Goal: Task Accomplishment & Management: Use online tool/utility

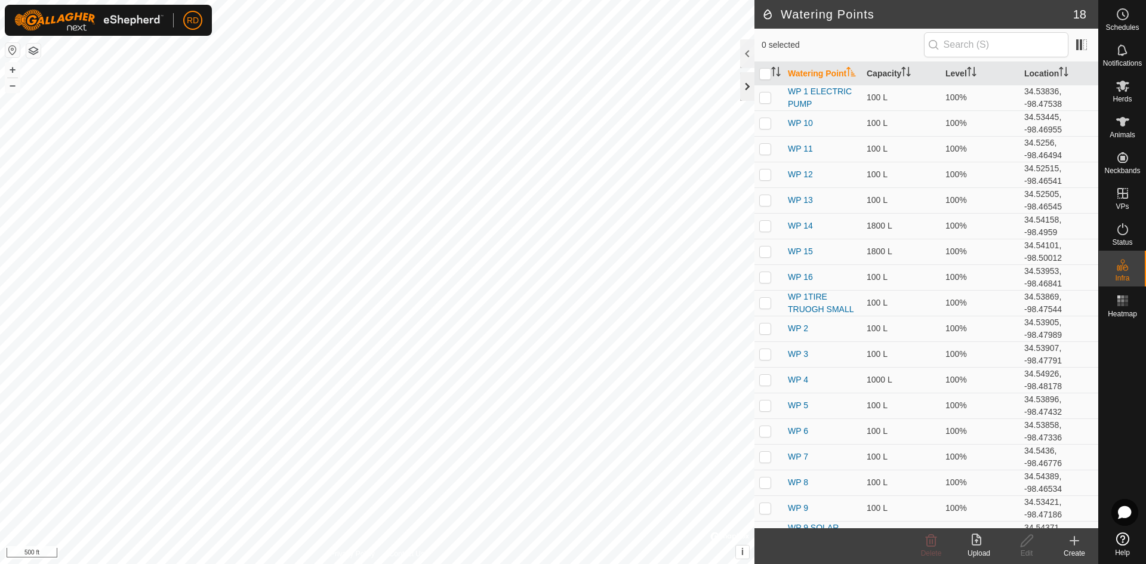
click at [746, 88] on div at bounding box center [747, 86] width 14 height 29
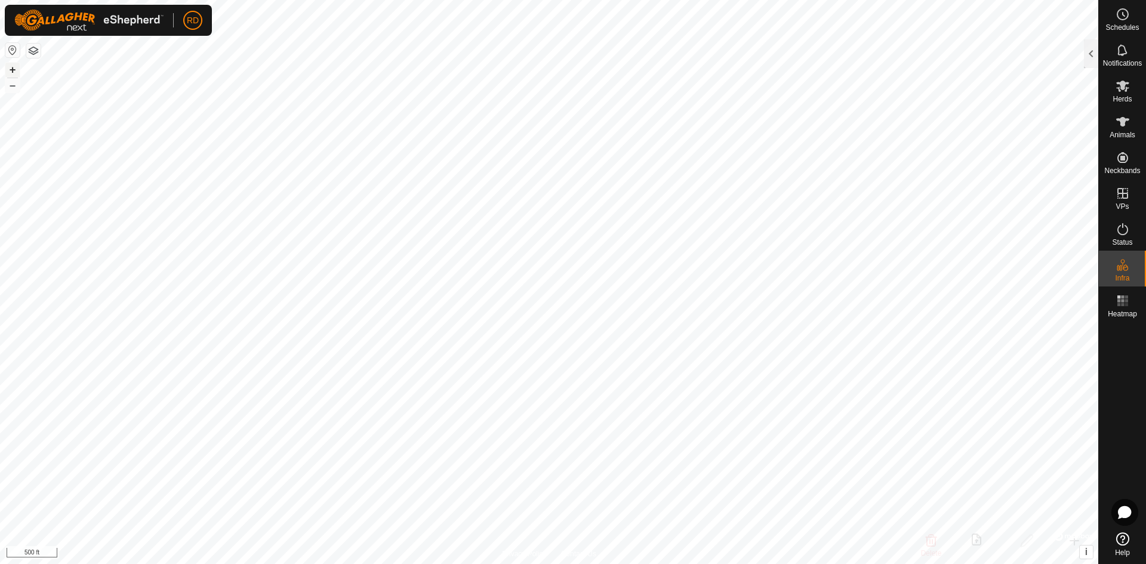
click at [12, 73] on button "+" at bounding box center [12, 70] width 14 height 14
click at [12, 63] on button "+" at bounding box center [12, 70] width 14 height 14
click at [8, 89] on button "–" at bounding box center [12, 85] width 14 height 14
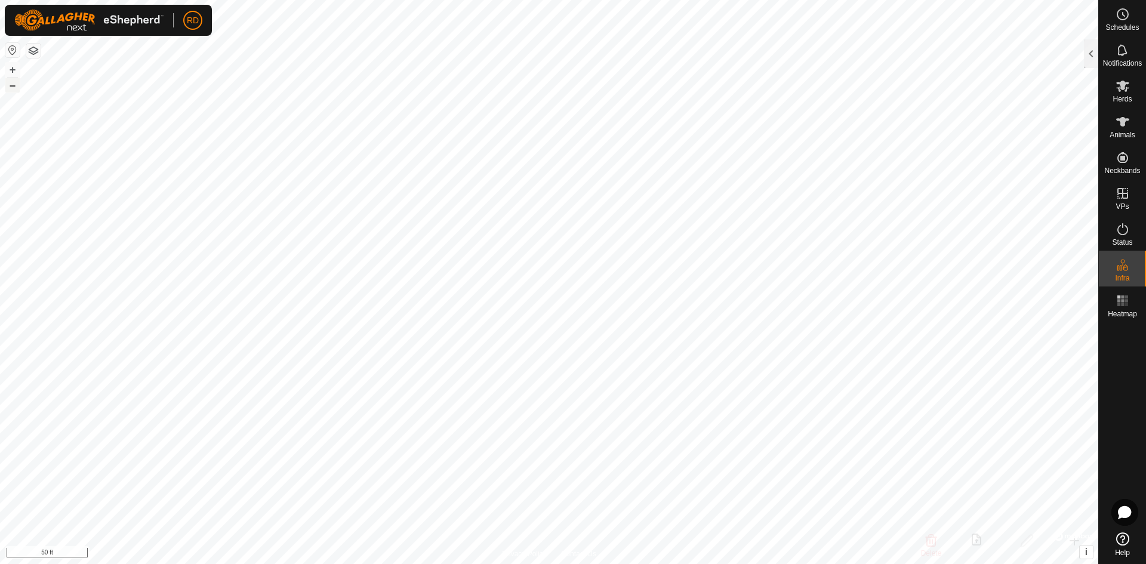
click at [8, 89] on button "–" at bounding box center [12, 85] width 14 height 14
click at [16, 68] on button "+" at bounding box center [12, 70] width 14 height 14
click at [19, 69] on button "+" at bounding box center [12, 70] width 14 height 14
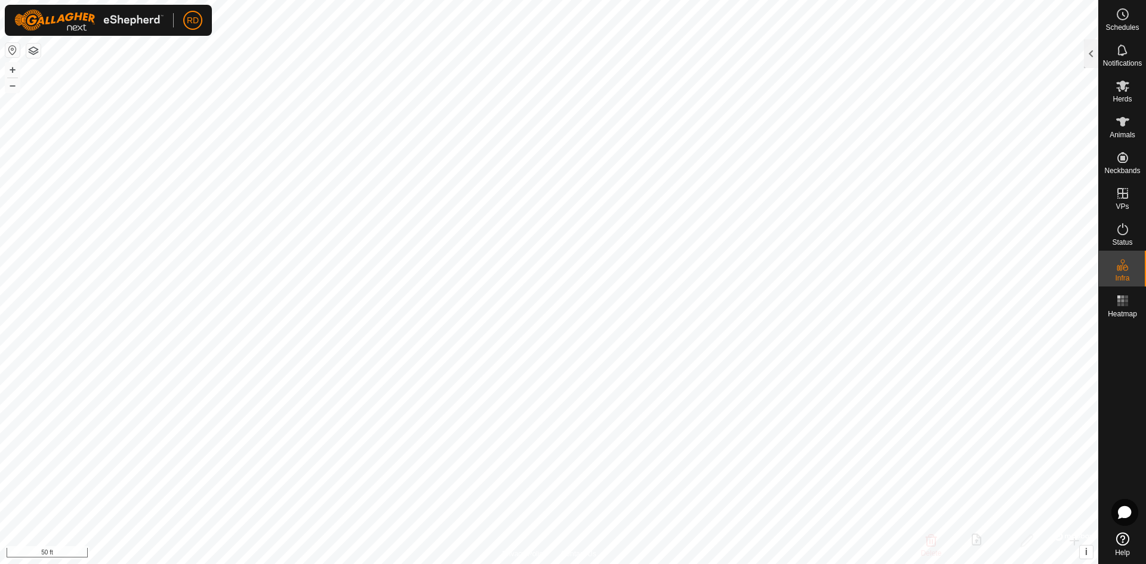
click at [973, 0] on html "RD Schedules Notifications Herds Animals Neckbands VPs Status Infra Heatmap Hel…" at bounding box center [573, 282] width 1146 height 564
click at [593, 0] on html "RD Schedules Notifications Herds Animals Neckbands VPs Status Infra Heatmap Hel…" at bounding box center [573, 282] width 1146 height 564
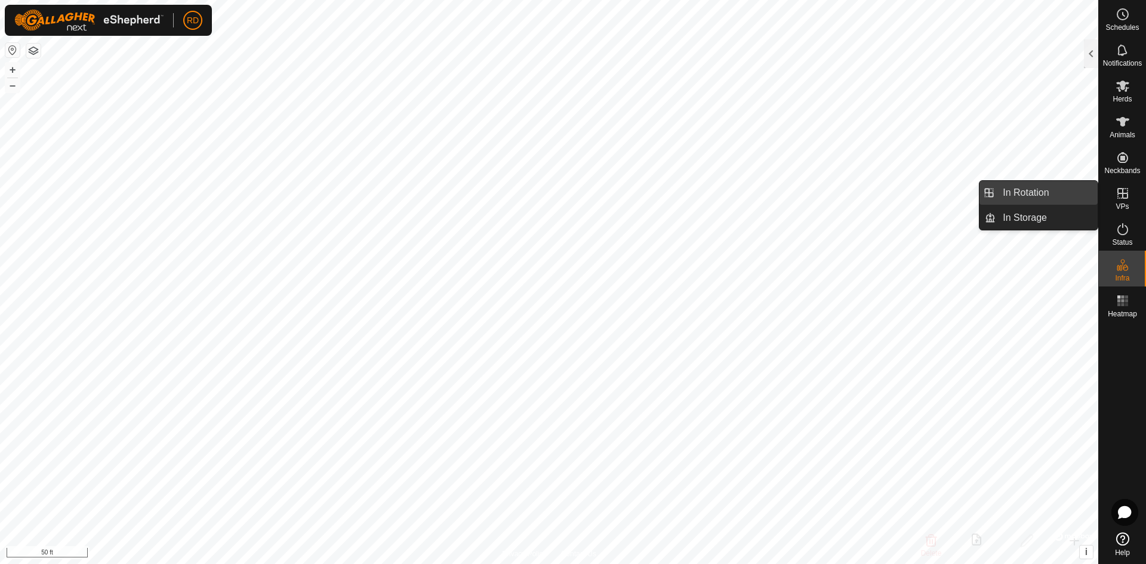
click at [1029, 193] on link "In Rotation" at bounding box center [1046, 193] width 102 height 24
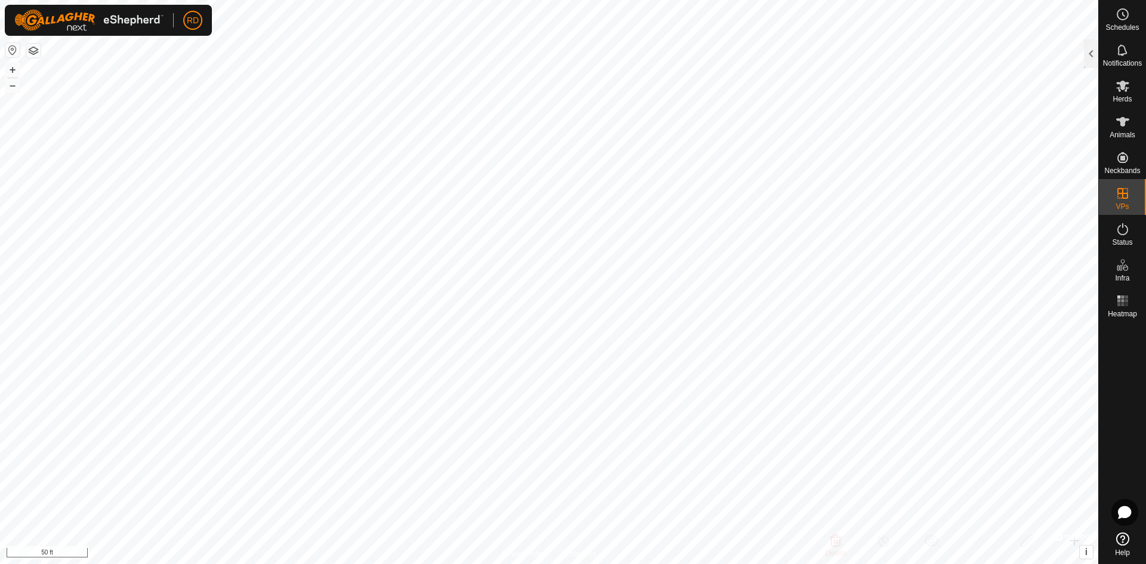
click at [1094, 58] on div at bounding box center [1091, 53] width 14 height 29
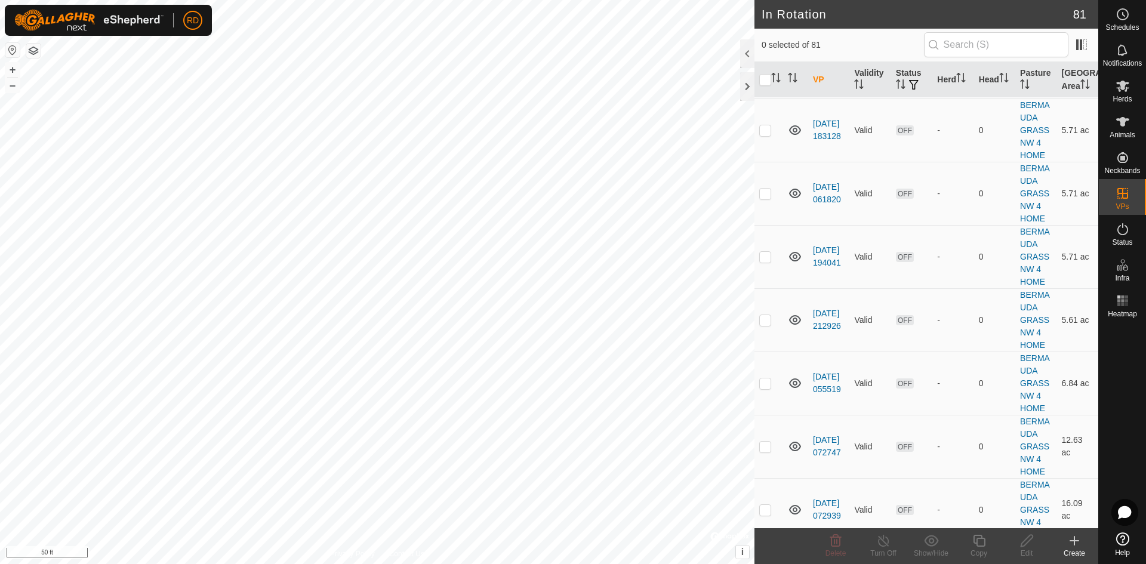
scroll to position [2194, 0]
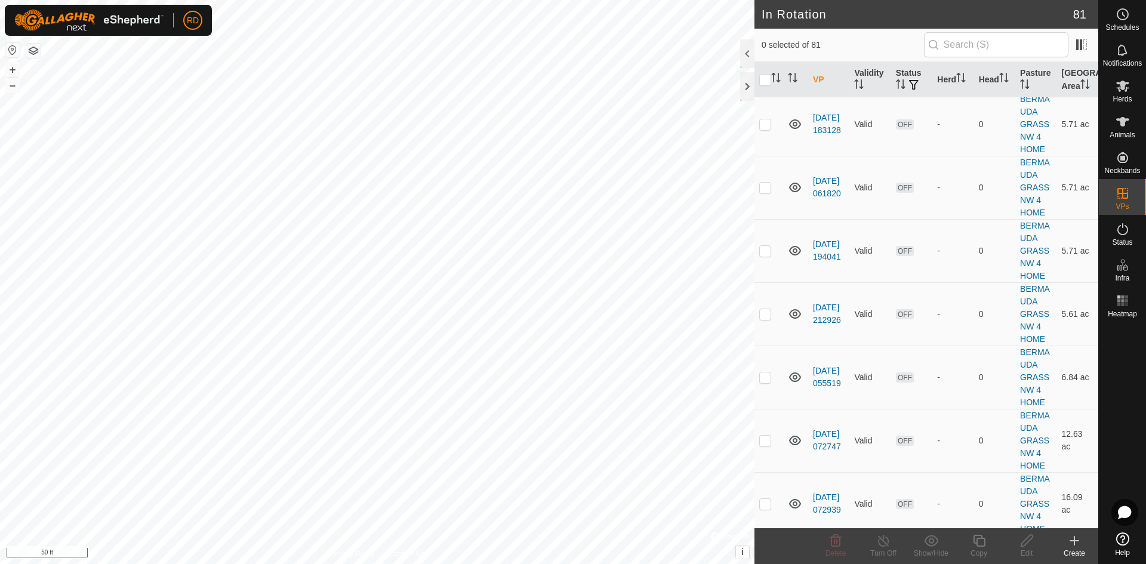
checkbox input "true"
click at [979, 542] on icon at bounding box center [979, 541] width 15 height 14
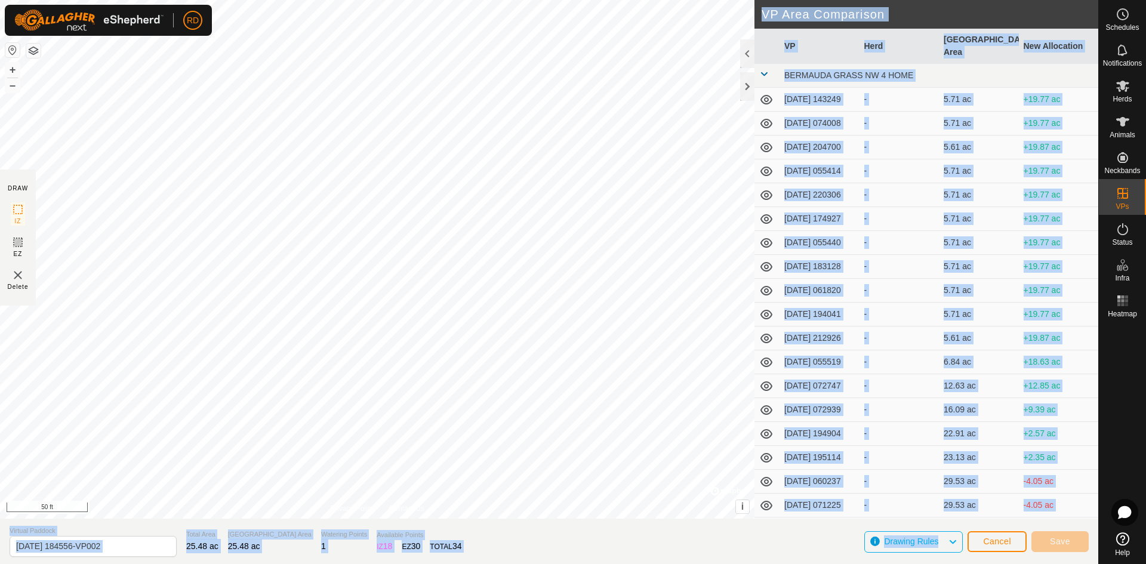
drag, startPoint x: 602, startPoint y: 270, endPoint x: 858, endPoint y: 299, distance: 257.1
click at [871, 303] on div "DRAW IZ EZ Delete Privacy Policy Contact Us + – ⇧ i © Mapbox , © OpenStreetMap …" at bounding box center [549, 259] width 1098 height 519
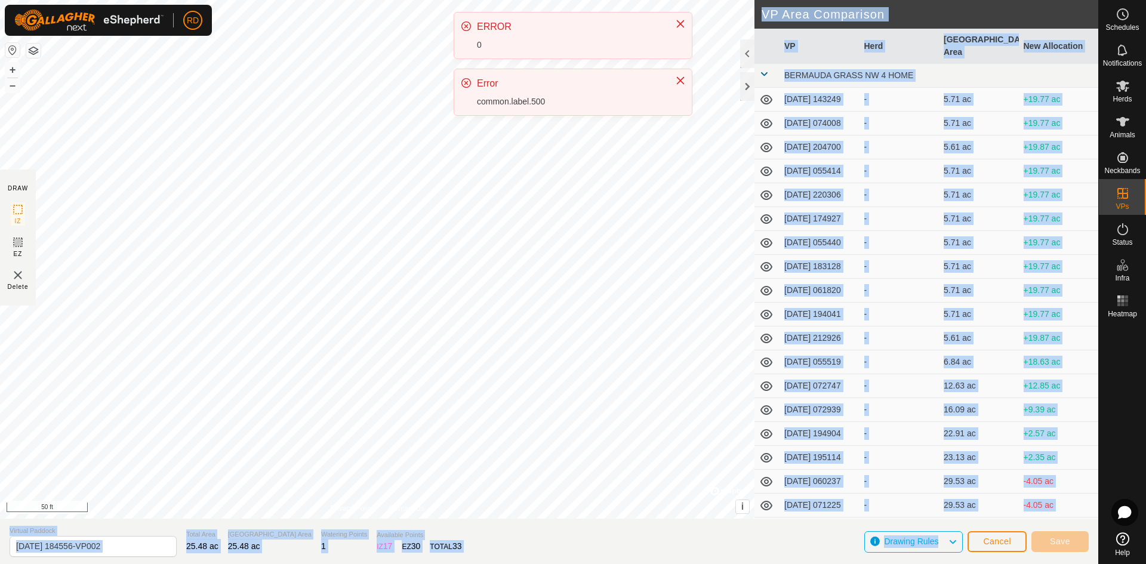
click at [545, 119] on div "RD Schedules Notifications Herds Animals Neckbands VPs Status Infra Heatmap Hel…" at bounding box center [573, 282] width 1146 height 564
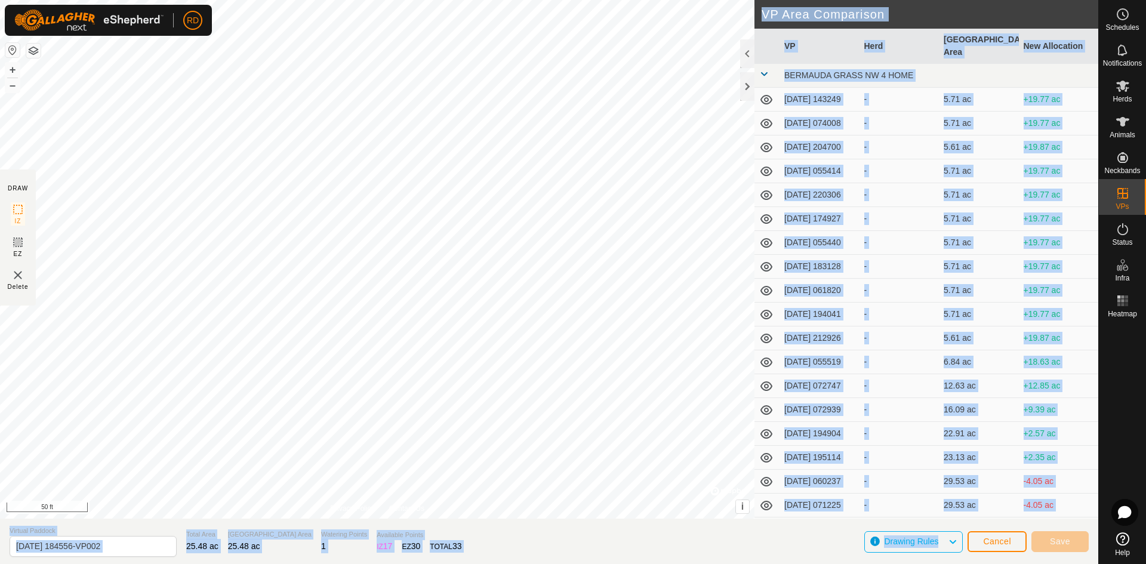
click at [474, 529] on div "DRAW IZ EZ Delete Privacy Policy Contact Us + – ⇧ i © Mapbox , © OpenStreetMap …" at bounding box center [549, 282] width 1098 height 564
click at [477, 563] on html "RD Schedules Notifications Herds Animals Neckbands VPs Status Infra Heatmap Hel…" at bounding box center [573, 282] width 1146 height 564
click at [461, 563] on html "RD Schedules Notifications Herds Animals Neckbands VPs Status Infra Heatmap Hel…" at bounding box center [573, 282] width 1146 height 564
click at [458, 563] on html "RD Schedules Notifications Herds Animals Neckbands VPs Status Infra Heatmap Hel…" at bounding box center [573, 282] width 1146 height 564
click at [1068, 539] on span "Save" at bounding box center [1060, 541] width 20 height 10
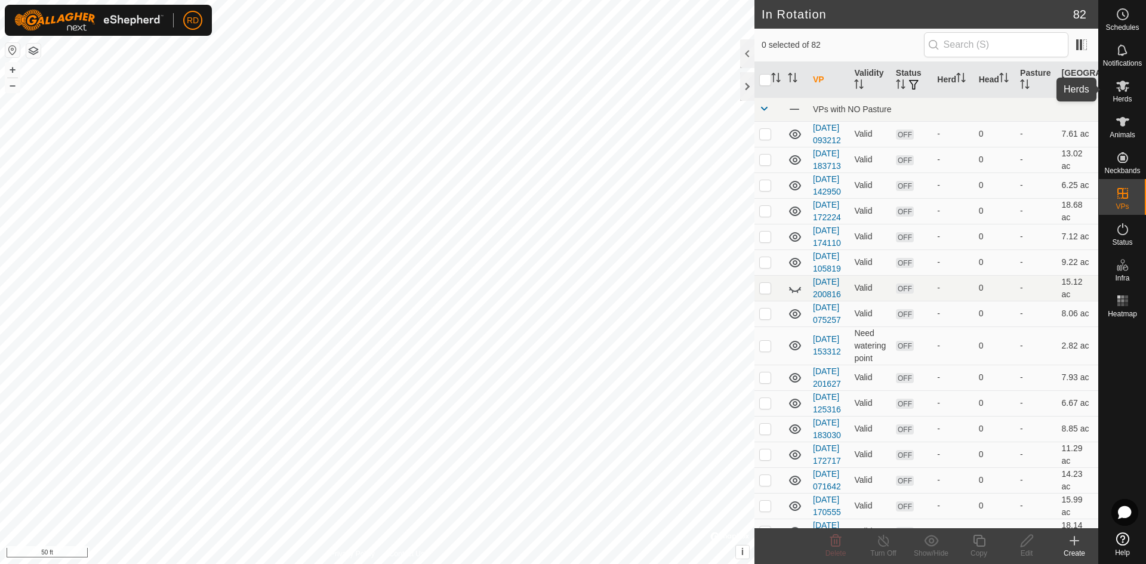
click at [1121, 84] on icon at bounding box center [1122, 86] width 13 height 11
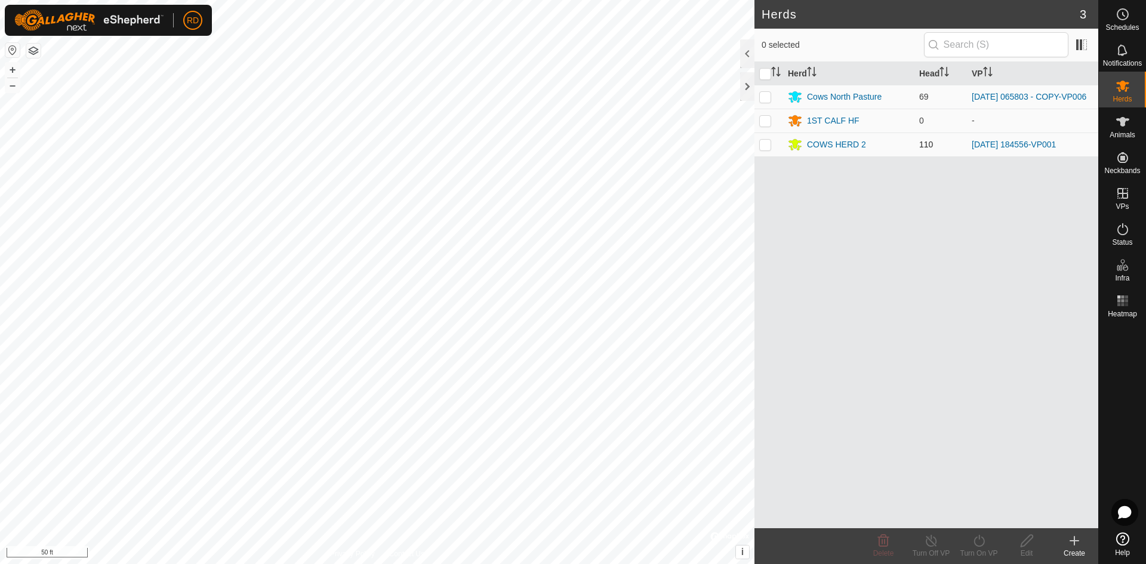
click at [763, 144] on p-checkbox at bounding box center [765, 145] width 12 height 10
checkbox input "true"
click at [976, 541] on icon at bounding box center [979, 541] width 15 height 14
click at [970, 521] on link "Now" at bounding box center [1014, 514] width 118 height 24
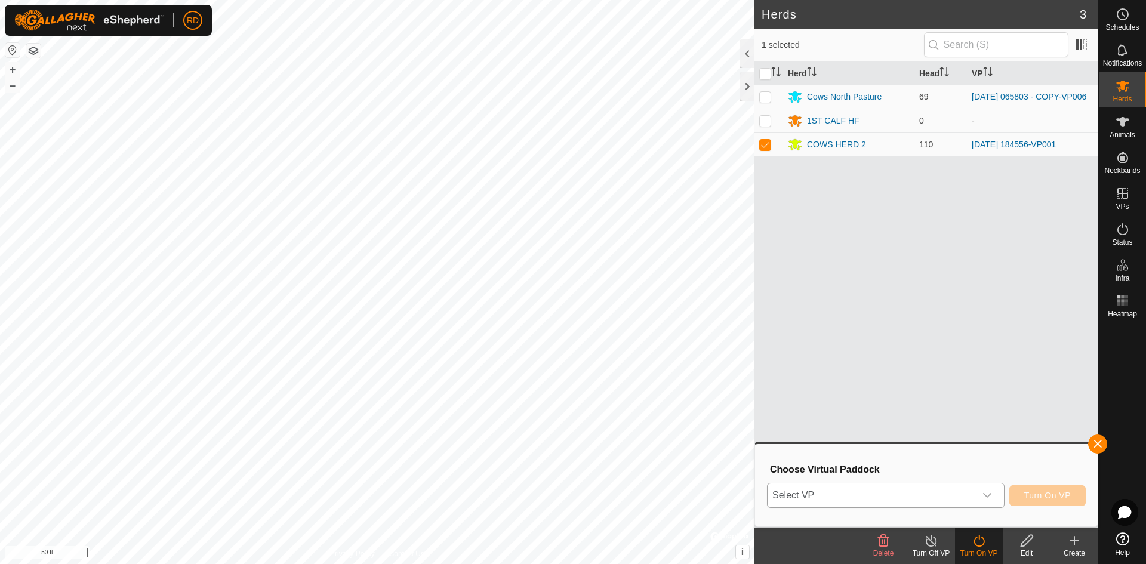
click at [994, 499] on div "dropdown trigger" at bounding box center [987, 495] width 24 height 24
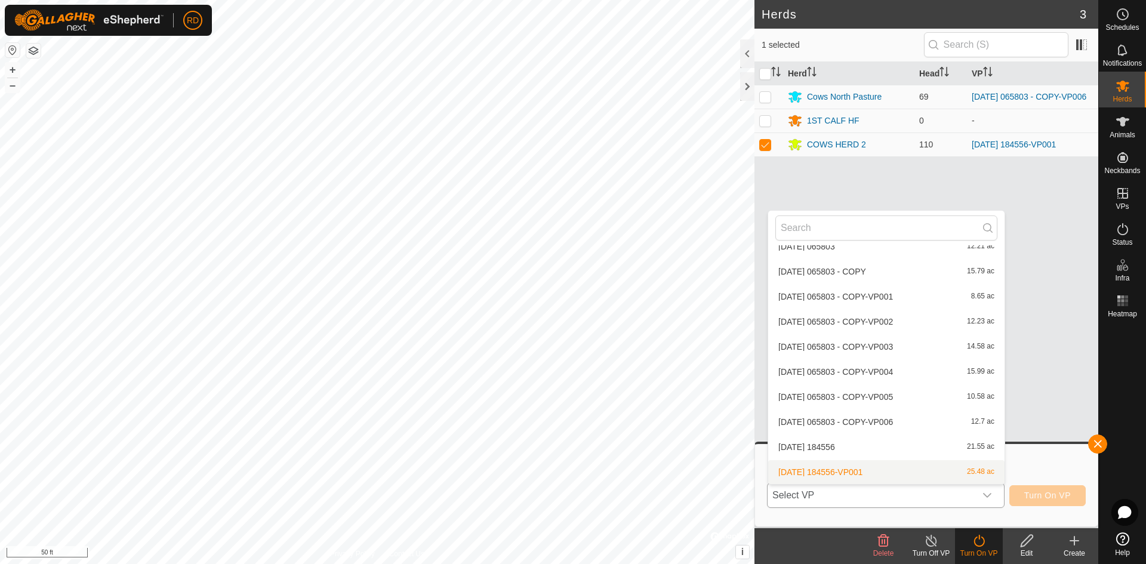
scroll to position [1141, 0]
click at [867, 473] on li "[DATE] 184556-VP002 20.86 ac" at bounding box center [886, 472] width 236 height 24
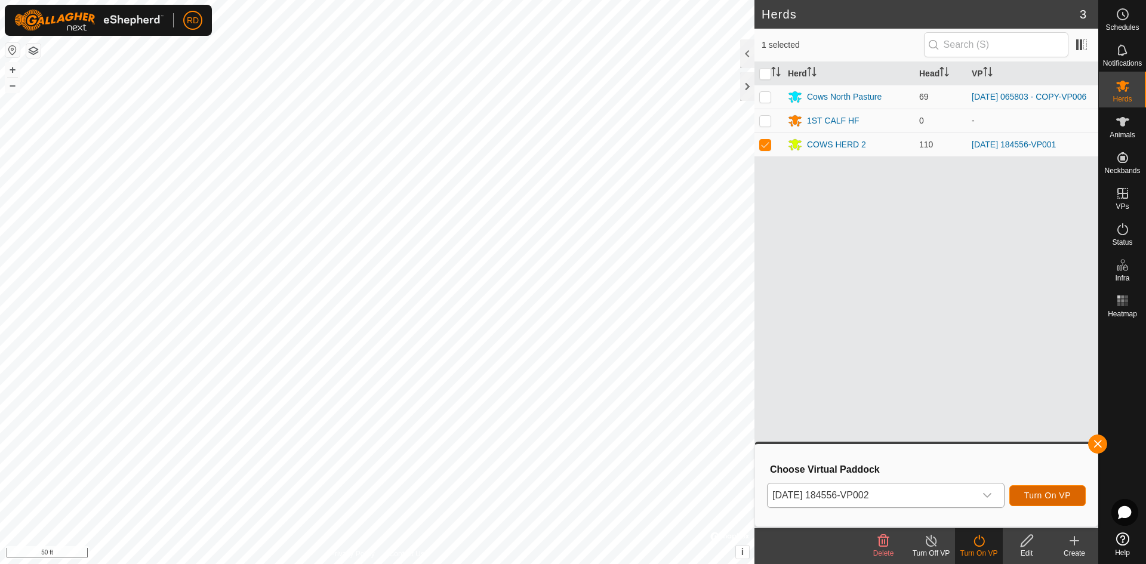
click at [1056, 495] on span "Turn On VP" at bounding box center [1047, 496] width 47 height 10
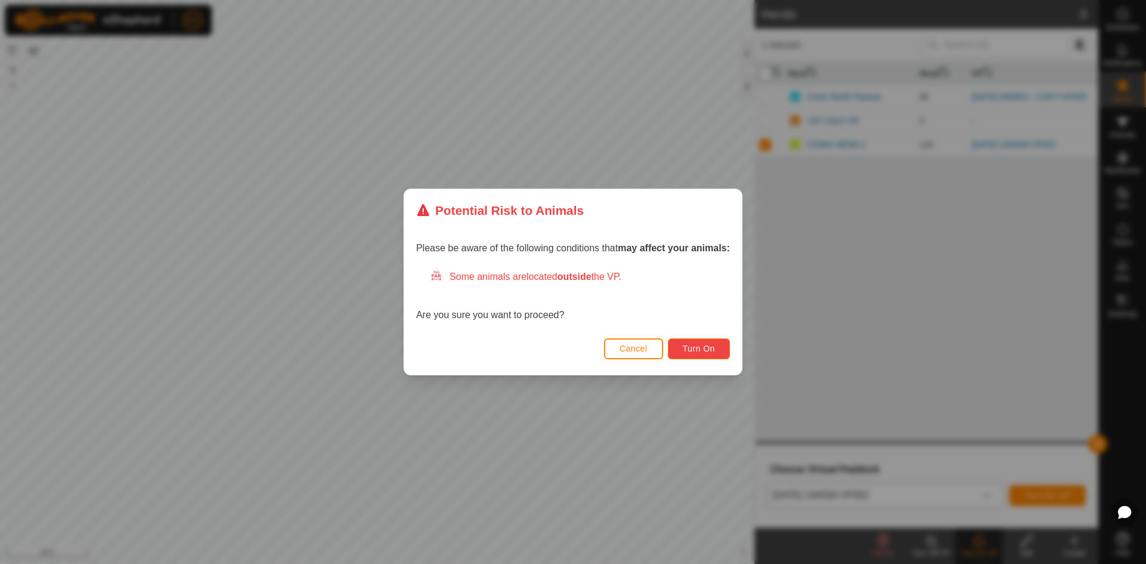
click at [701, 353] on span "Turn On" at bounding box center [699, 349] width 32 height 10
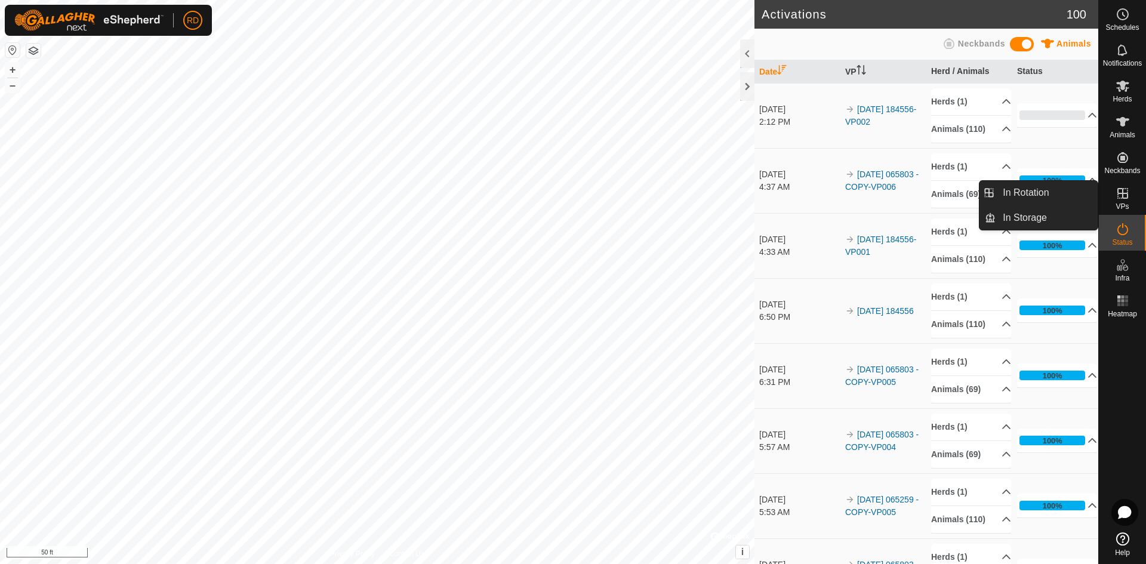
drag, startPoint x: 1127, startPoint y: 179, endPoint x: 1125, endPoint y: 192, distance: 12.6
click at [1125, 192] on icon at bounding box center [1122, 193] width 14 height 14
click at [1045, 189] on link "In Rotation" at bounding box center [1046, 193] width 102 height 24
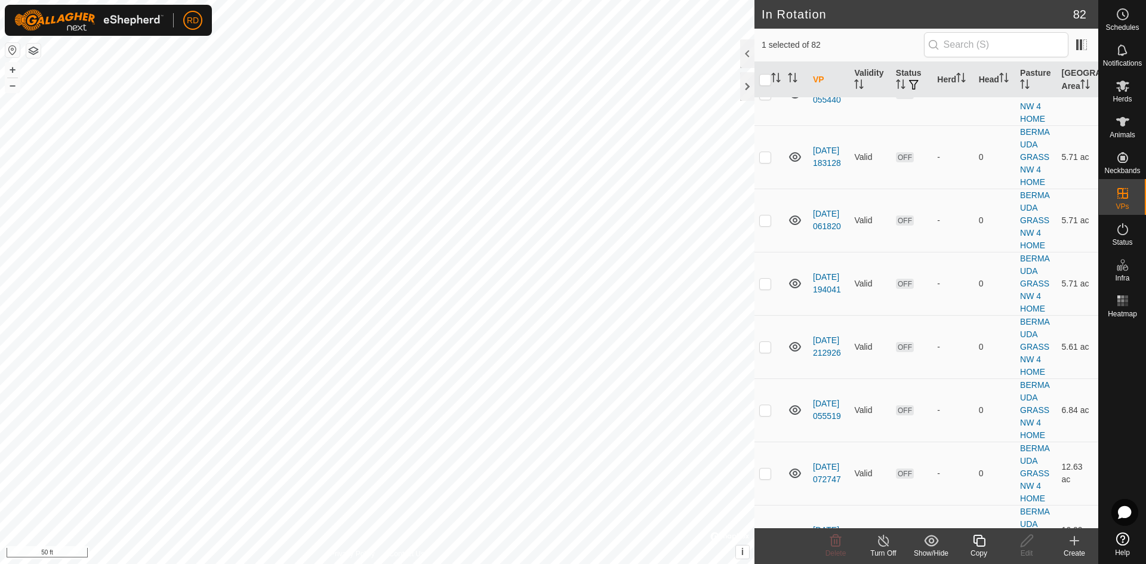
scroll to position [2205, 0]
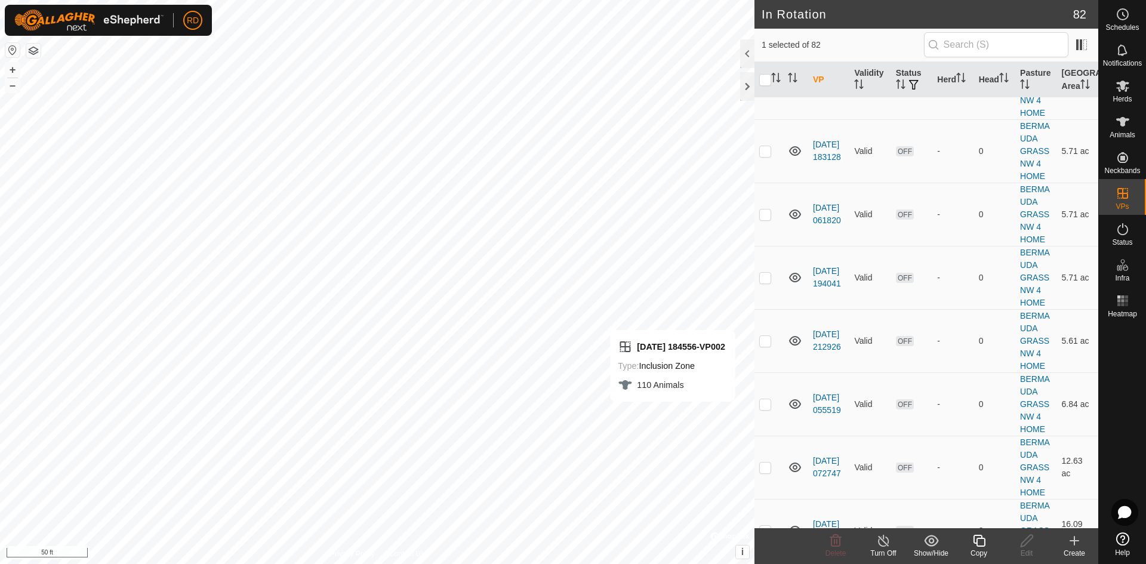
checkbox input "false"
